Goal: Task Accomplishment & Management: Manage account settings

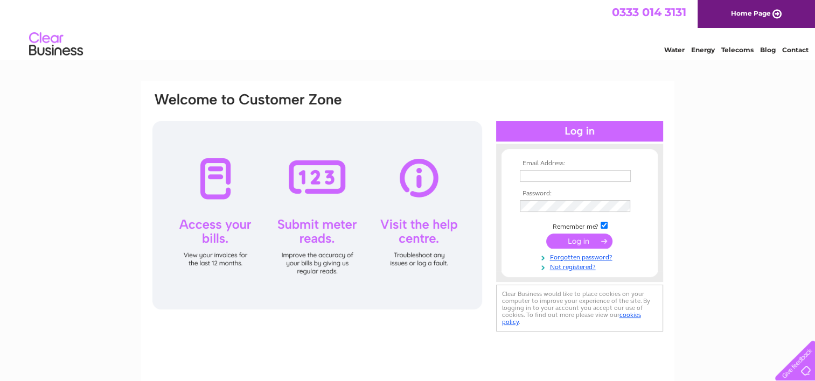
type input "ablackhall@btinternet.com"
click at [576, 239] on input "submit" at bounding box center [579, 241] width 66 height 15
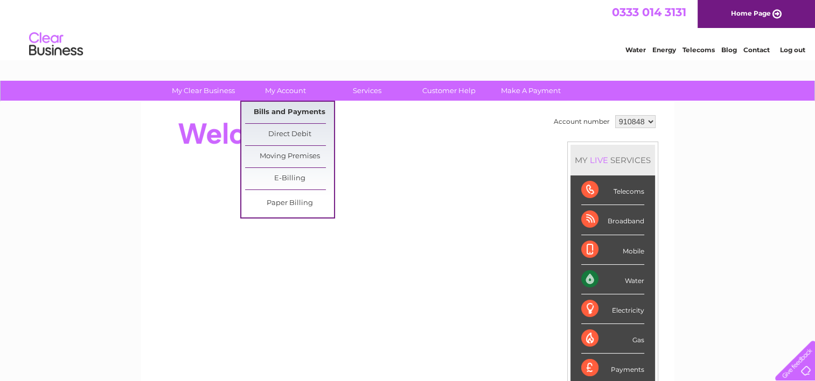
click at [284, 113] on link "Bills and Payments" at bounding box center [289, 113] width 89 height 22
click at [284, 110] on link "Bills and Payments" at bounding box center [289, 113] width 89 height 22
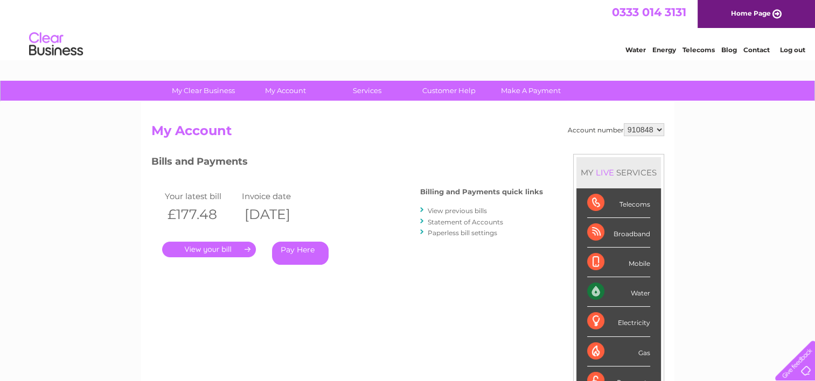
click at [197, 251] on link "." at bounding box center [209, 250] width 94 height 16
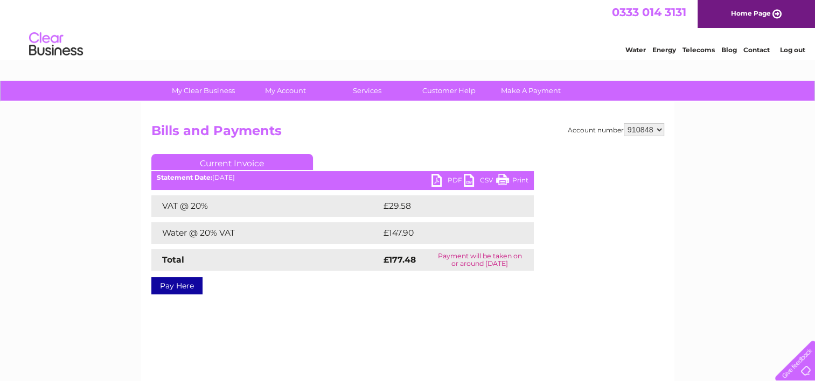
click at [520, 179] on link "Print" at bounding box center [512, 182] width 32 height 16
